Goal: Navigation & Orientation: Find specific page/section

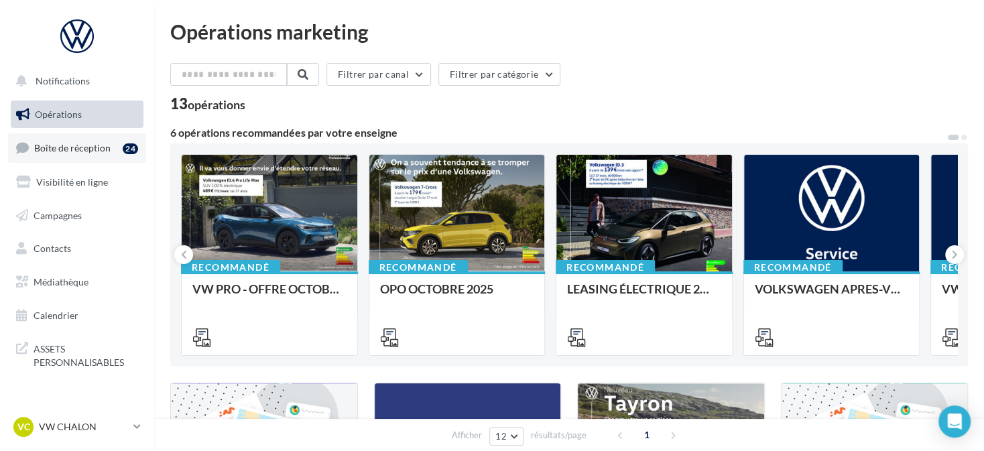
click at [107, 152] on span "Boîte de réception" at bounding box center [72, 147] width 76 height 11
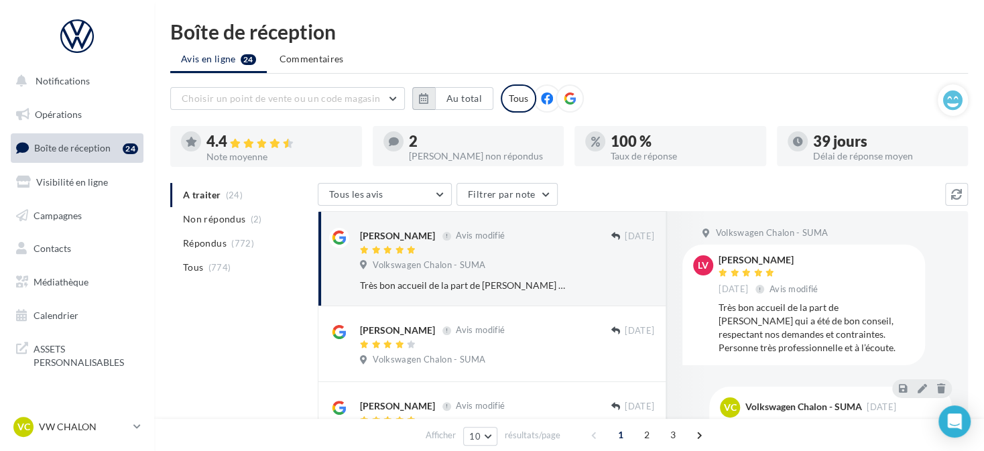
click at [430, 93] on button "button" at bounding box center [423, 98] width 23 height 23
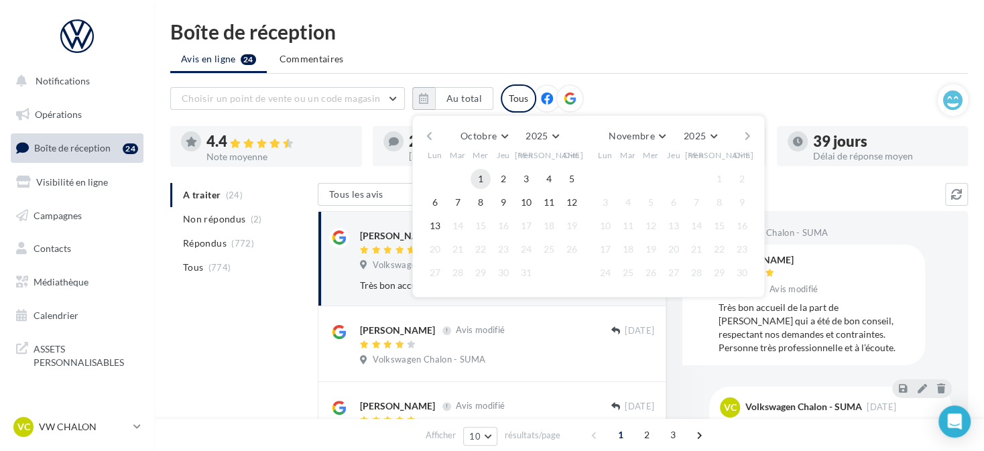
click at [480, 170] on button "1" at bounding box center [480, 179] width 20 height 20
click at [436, 228] on button "13" at bounding box center [435, 226] width 20 height 20
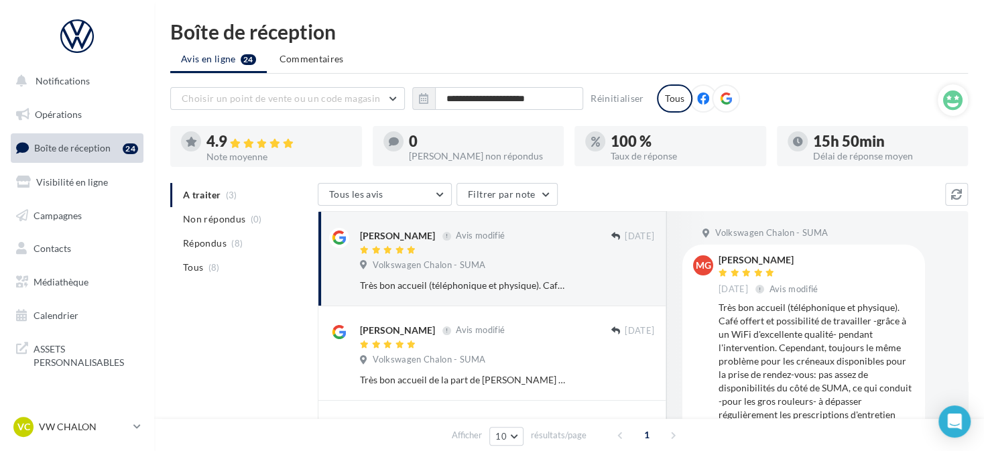
click at [720, 101] on icon at bounding box center [726, 98] width 12 height 12
click at [123, 430] on p "VW CHALON" at bounding box center [83, 426] width 89 height 13
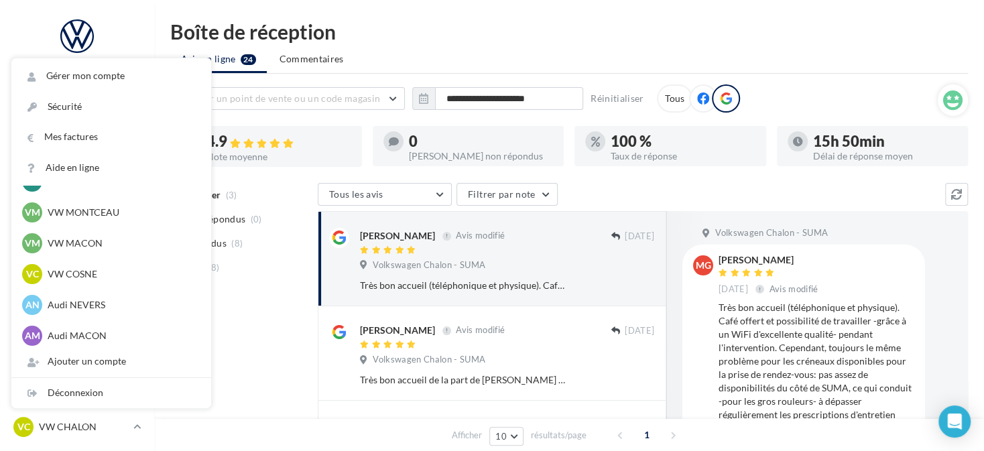
scroll to position [536, 0]
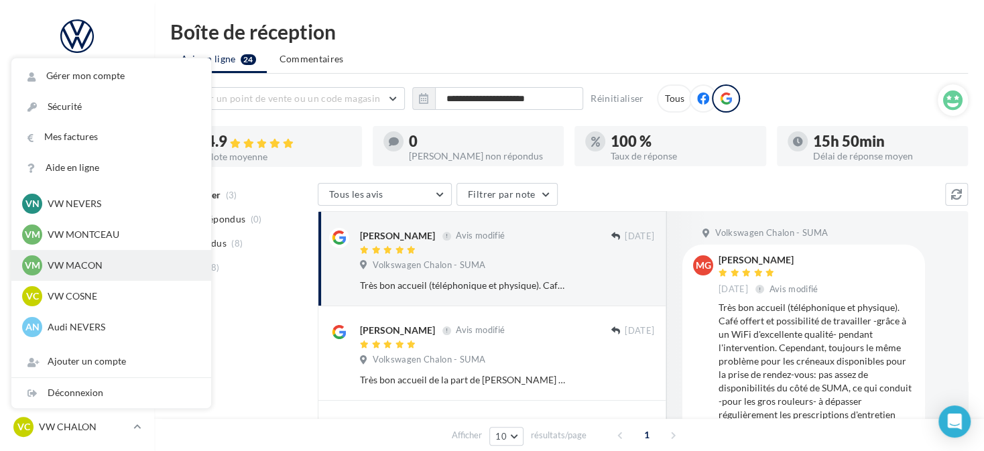
click at [107, 251] on div "VM VW MACON vw-mac-dup" at bounding box center [111, 265] width 200 height 31
click at [105, 268] on p "VW MACON" at bounding box center [121, 265] width 147 height 13
